Goal: Task Accomplishment & Management: Use online tool/utility

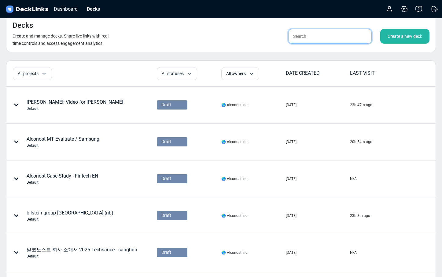
click at [313, 39] on input "text" at bounding box center [329, 36] width 83 height 15
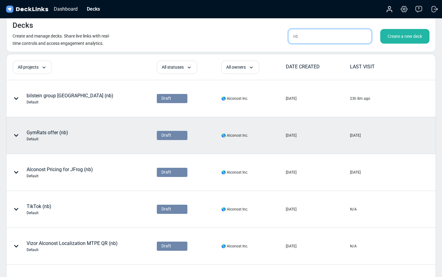
scroll to position [8, 0]
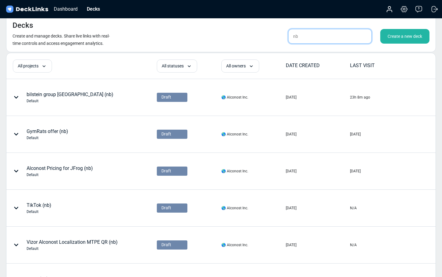
type input "nb"
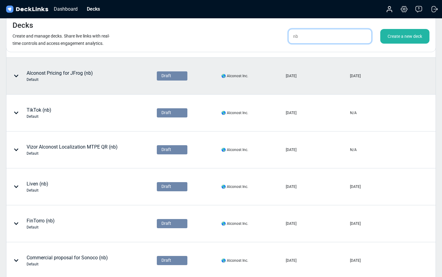
scroll to position [104, 0]
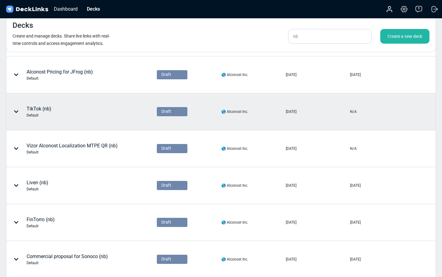
click at [93, 110] on div "TikTok (nb) Default" at bounding box center [63, 112] width 112 height 18
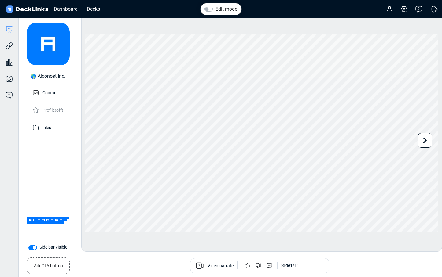
click at [439, 136] on div "Edit mode Change photo Updating this image will immediately apply to all of you…" at bounding box center [261, 133] width 360 height 237
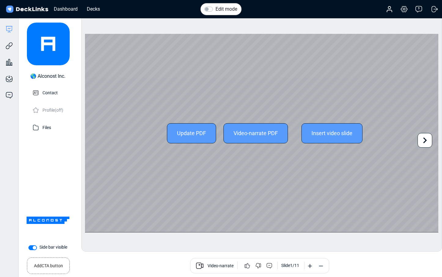
click at [425, 138] on icon at bounding box center [425, 141] width 12 height 12
click at [425, 138] on div "Update PDF Video-narrate PDF Insert video slide Use the left/right arrows to na…" at bounding box center [261, 133] width 353 height 198
click at [425, 138] on icon at bounding box center [425, 141] width 12 height 12
click at [425, 138] on div "Update PDF Video-narrate PDF Insert video slide Use the left/right arrows to na…" at bounding box center [261, 133] width 353 height 198
click at [425, 139] on icon at bounding box center [425, 141] width 12 height 12
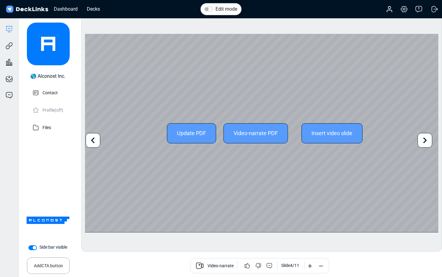
click at [425, 139] on icon at bounding box center [425, 141] width 12 height 12
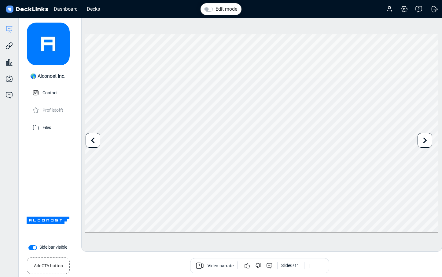
click at [288, 24] on div "Edit mode Change photo Updating this image will immediately apply to all of you…" at bounding box center [261, 133] width 360 height 237
click at [86, 10] on div "Decks" at bounding box center [93, 9] width 19 height 8
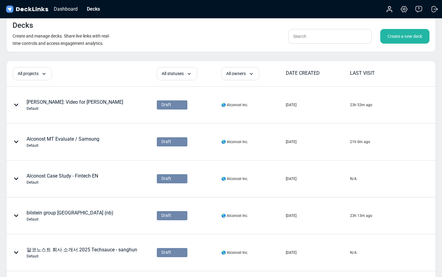
click at [402, 39] on div "Create a new deck" at bounding box center [404, 36] width 49 height 15
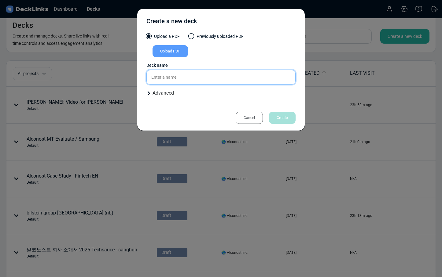
click at [185, 81] on input "text" at bounding box center [220, 77] width 149 height 15
click at [207, 79] on input "Enterprise case study (TikTok)" at bounding box center [220, 77] width 149 height 15
type input "Enterprise case study (TikTok, nb)"
click at [175, 50] on div "Upload PDF" at bounding box center [169, 51] width 35 height 12
click at [0, 0] on input "Upload PDF" at bounding box center [0, 0] width 0 height 0
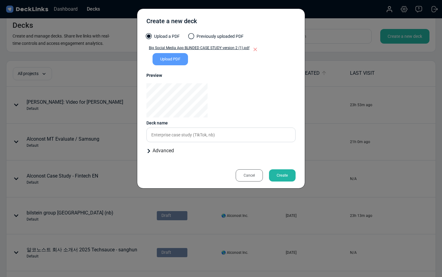
click at [283, 173] on div "Create" at bounding box center [282, 175] width 27 height 12
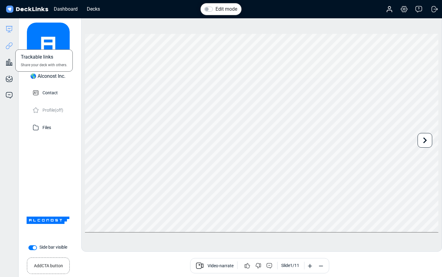
click at [7, 47] on icon at bounding box center [8, 45] width 7 height 7
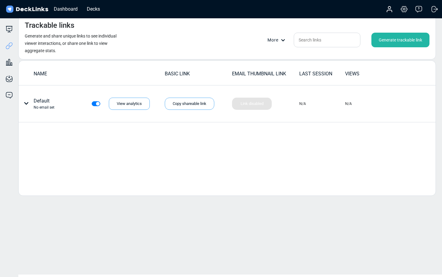
click at [391, 40] on div "Generate trackable link" at bounding box center [400, 40] width 58 height 15
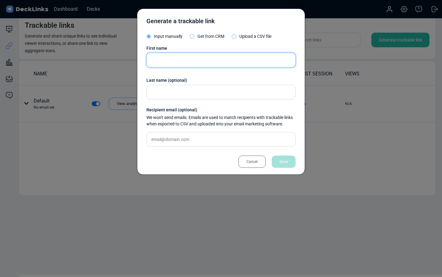
click at [176, 61] on input "text" at bounding box center [220, 60] width 149 height 15
paste input "Nicoleta"
type input "Nicoleta"
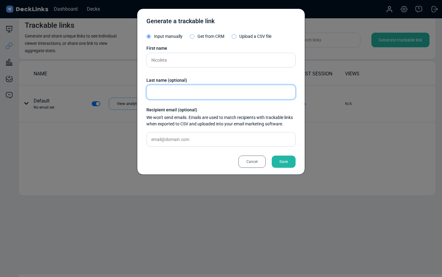
click at [191, 91] on input "text" at bounding box center [220, 92] width 149 height 15
paste input "Grosu"
type input "Grosu"
click at [286, 166] on div "Save" at bounding box center [283, 162] width 24 height 12
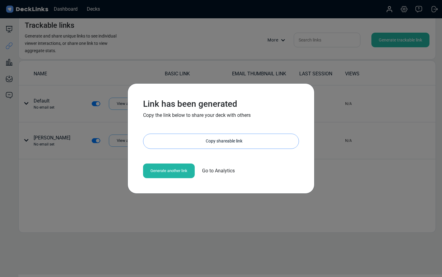
click at [236, 139] on div "Copy shareable link" at bounding box center [223, 141] width 149 height 15
click at [185, 144] on div "Copy shareable link" at bounding box center [223, 141] width 149 height 15
